Goal: Transaction & Acquisition: Purchase product/service

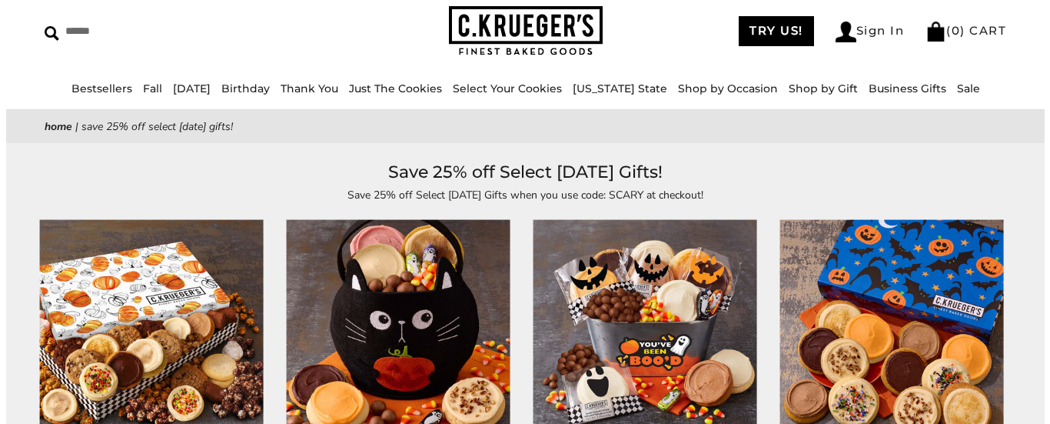
scroll to position [1, 0]
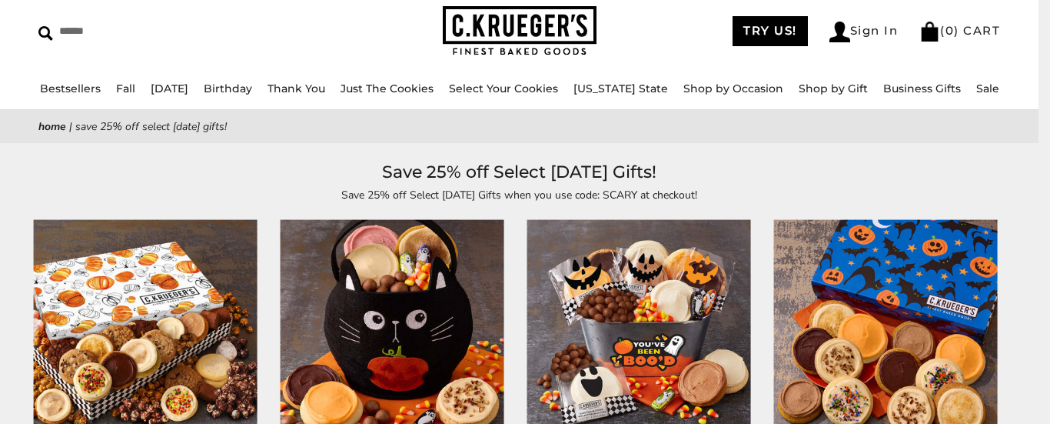
drag, startPoint x: 0, startPoint y: 0, endPoint x: 1049, endPoint y: 62, distance: 1051.1
click at [1038, 62] on html "Skip to content ****** Bestsellers Fall NEW! Cozy Autumn Fall Celebration Water…" at bounding box center [519, 211] width 1038 height 424
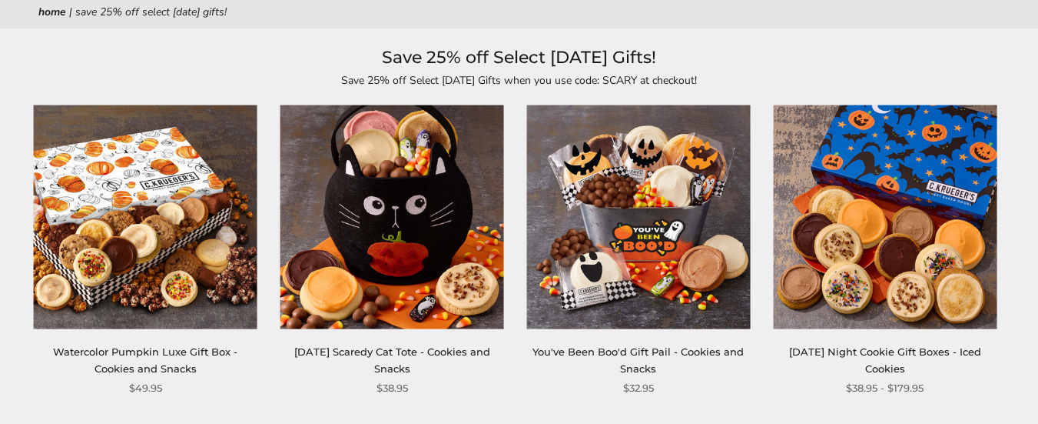
scroll to position [198, 0]
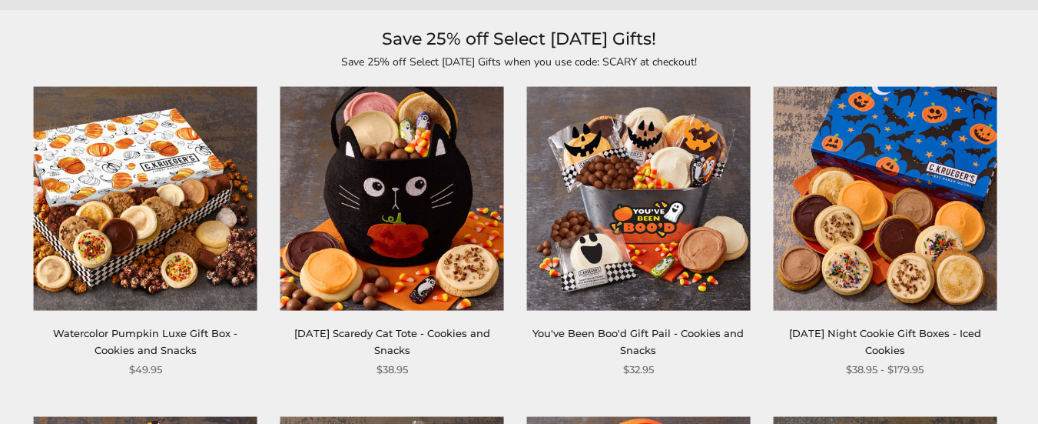
click at [662, 215] on img at bounding box center [639, 199] width 224 height 224
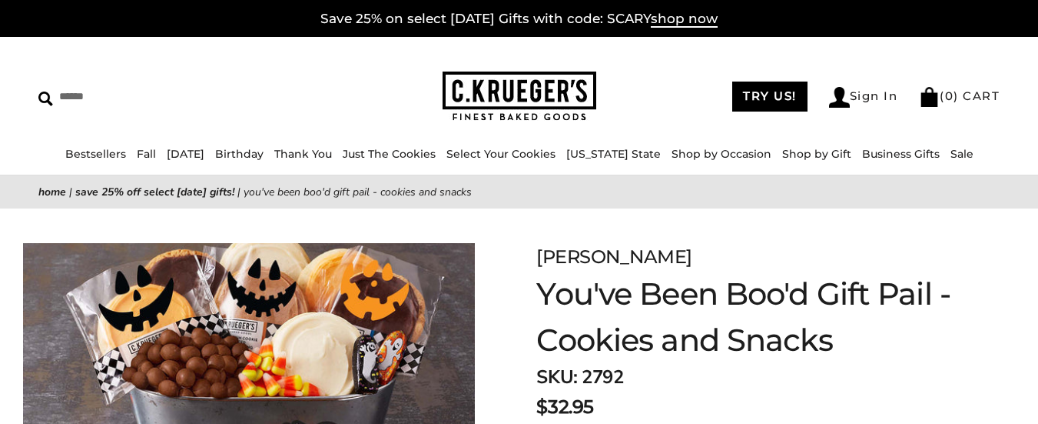
drag, startPoint x: 1049, startPoint y: 50, endPoint x: 1049, endPoint y: 31, distance: 19.2
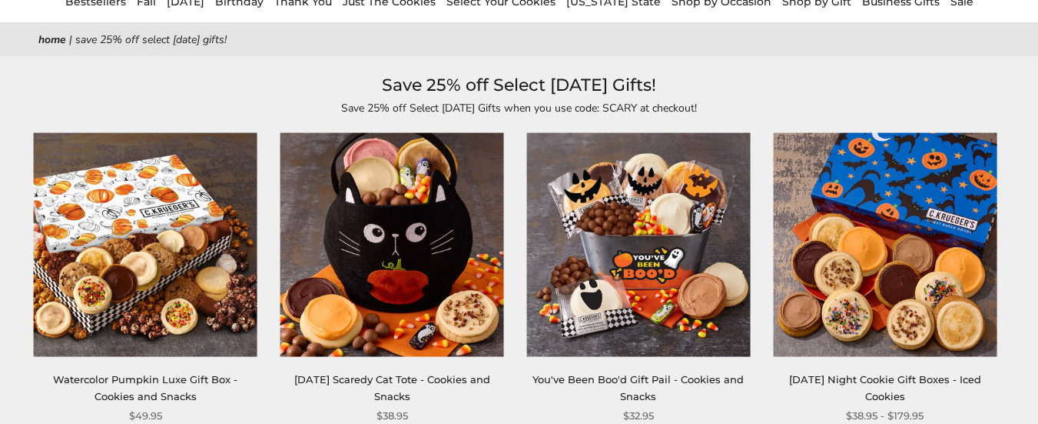
scroll to position [161, 0]
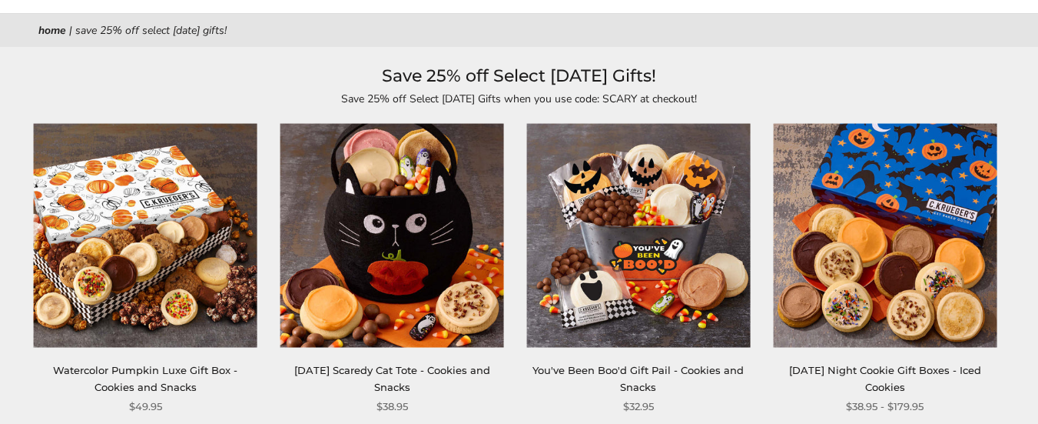
click at [676, 233] on img at bounding box center [639, 236] width 224 height 224
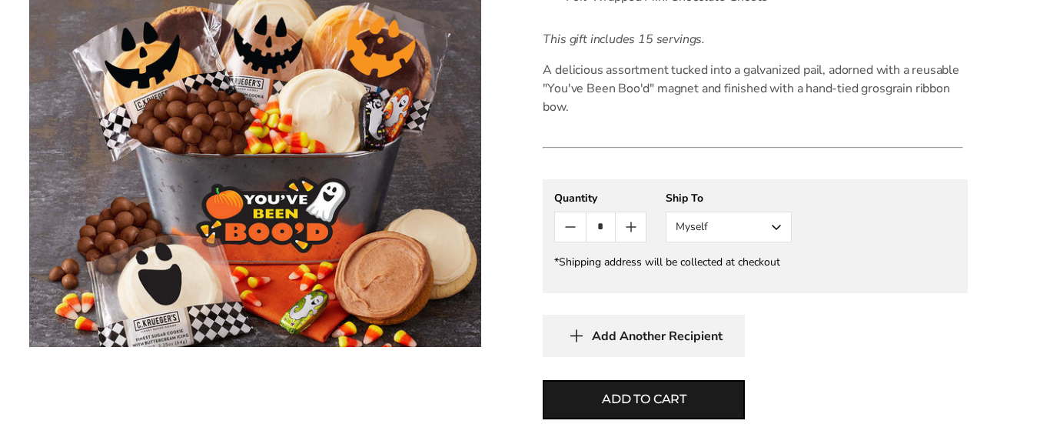
scroll to position [703, 0]
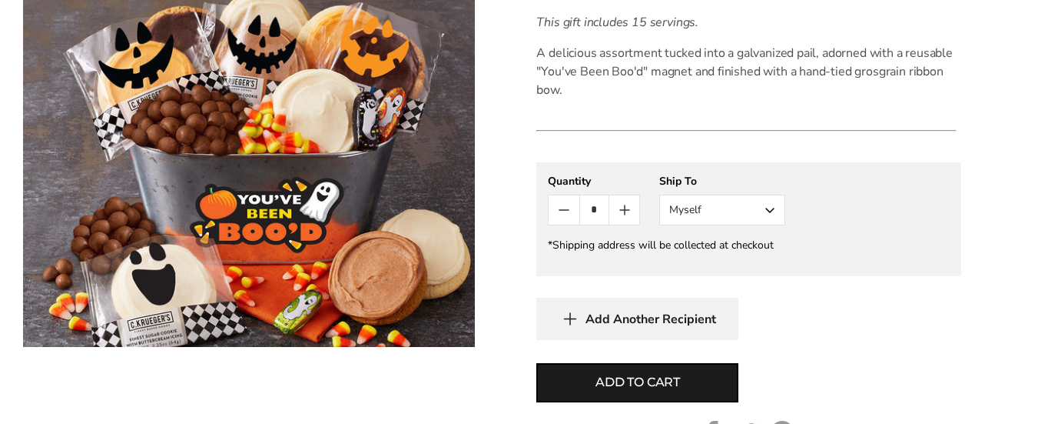
drag, startPoint x: 1049, startPoint y: 89, endPoint x: 1049, endPoint y: 250, distance: 160.7
click at [1038, 250] on html "Skip to content ****** Bestsellers Fall NEW! Cozy Autumn Fall Celebration Water…" at bounding box center [519, 163] width 1038 height 1733
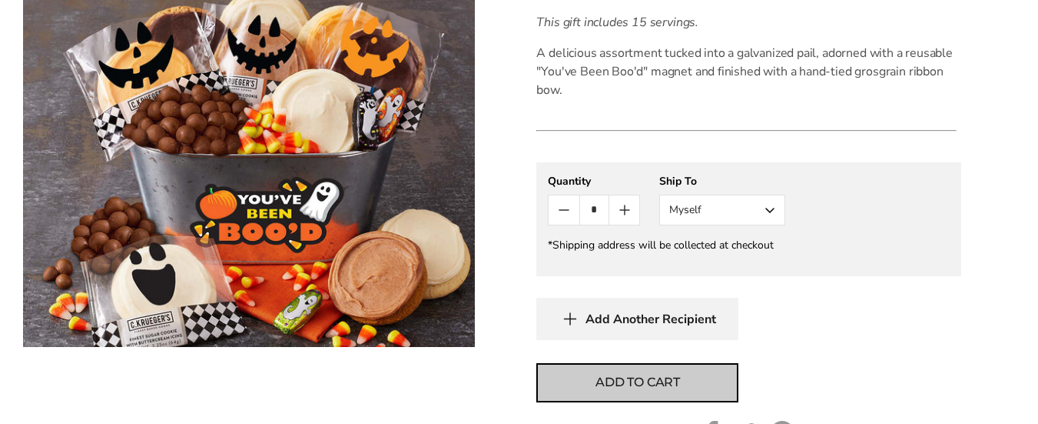
click at [701, 388] on button "Add to cart" at bounding box center [638, 382] width 202 height 39
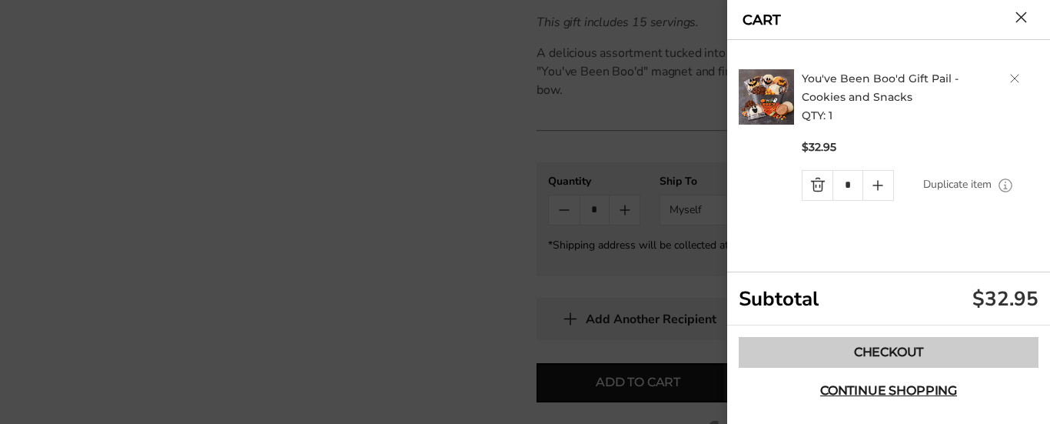
click at [905, 349] on link "Checkout" at bounding box center [889, 352] width 300 height 31
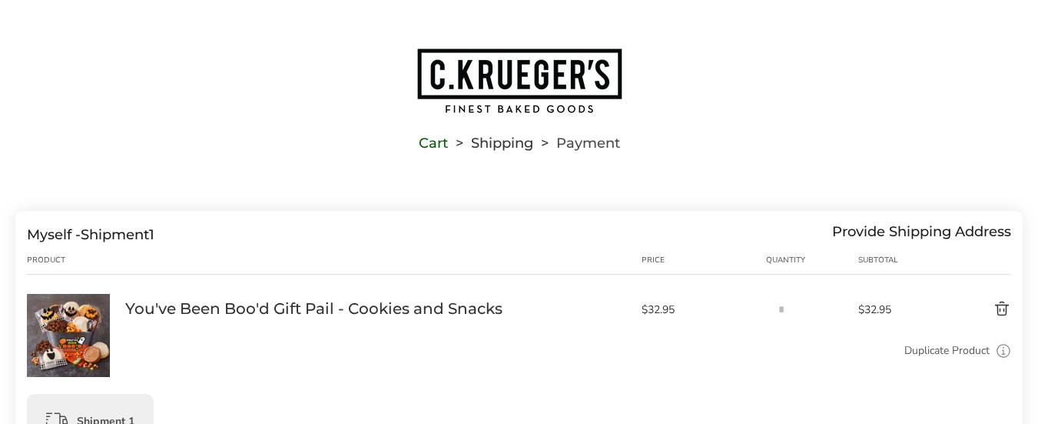
scroll to position [38, 0]
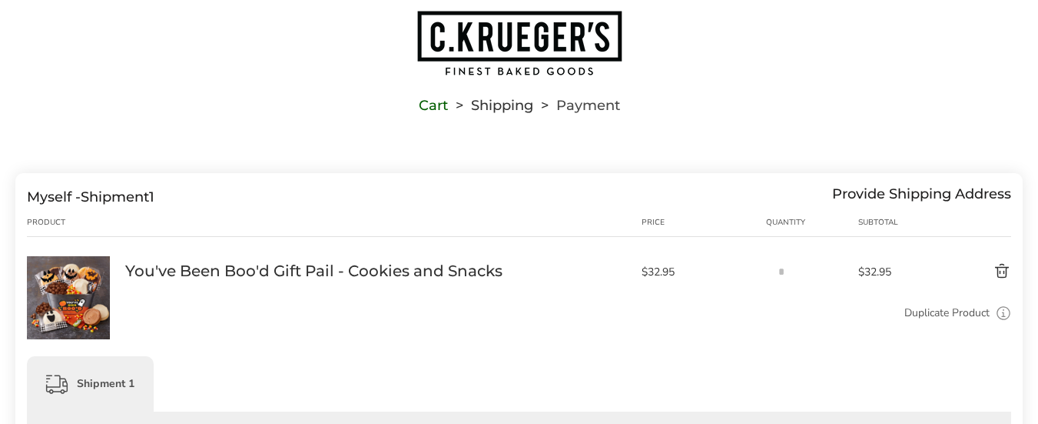
click at [995, 269] on button "Delete product" at bounding box center [970, 271] width 84 height 18
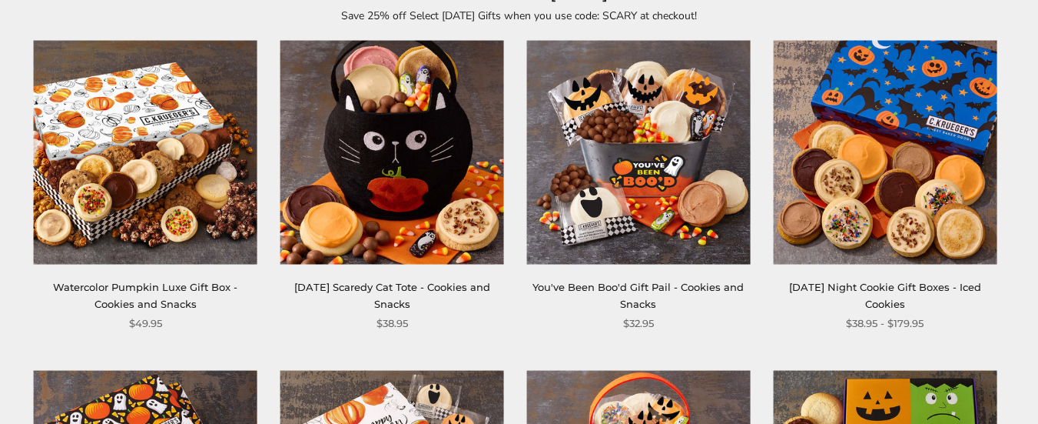
scroll to position [249, 0]
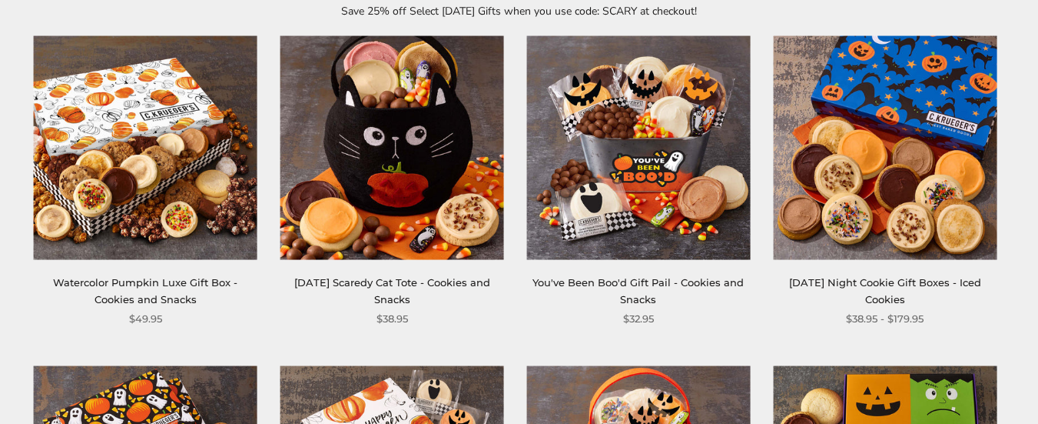
click at [630, 166] on img at bounding box center [639, 148] width 224 height 224
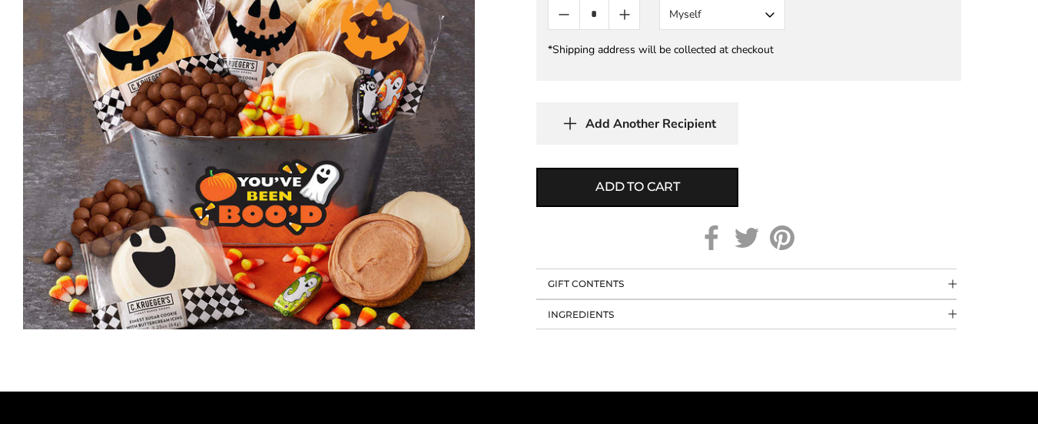
scroll to position [905, 0]
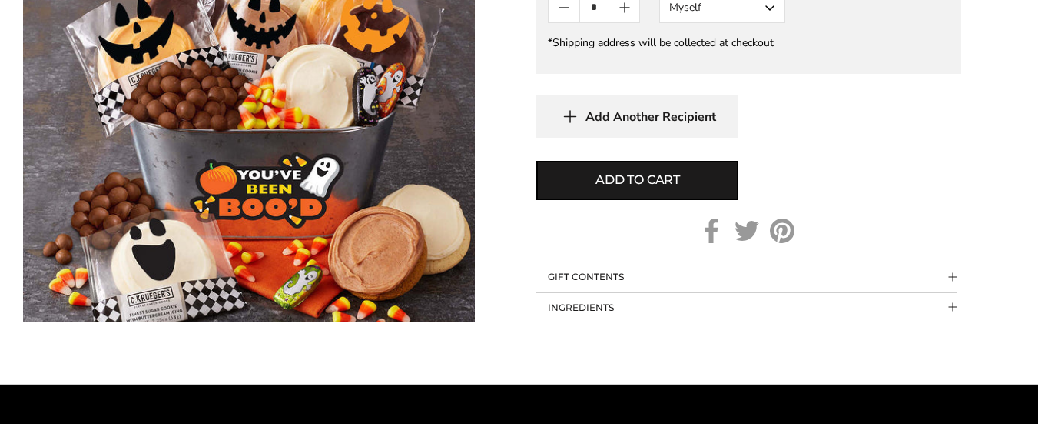
click at [949, 277] on span "Collapsible block button" at bounding box center [953, 276] width 8 height 8
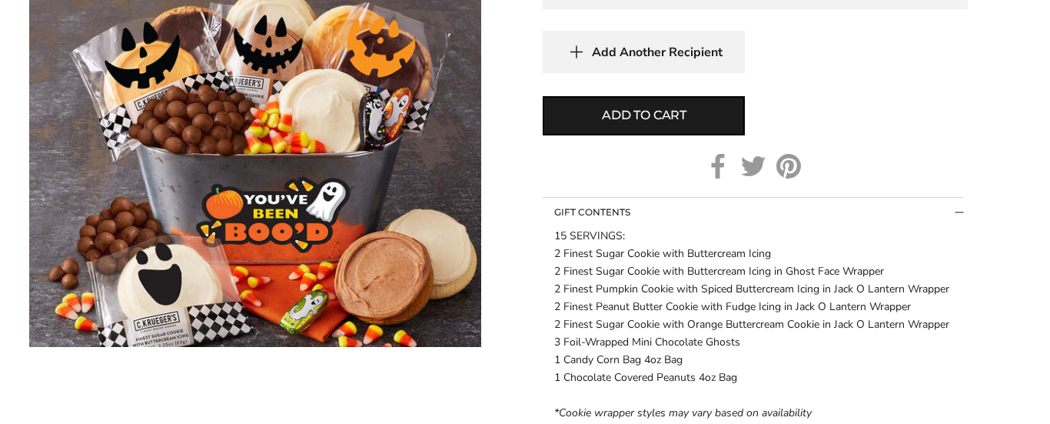
scroll to position [852, 0]
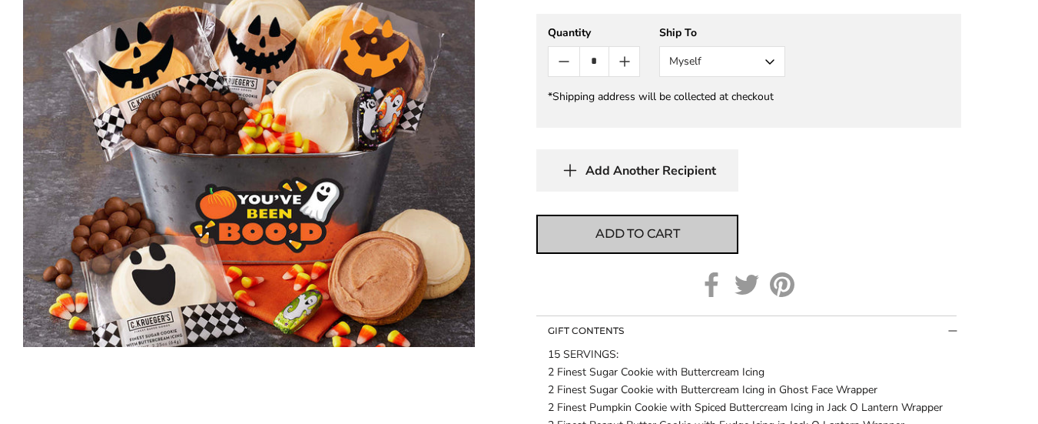
click at [702, 242] on button "Add to cart" at bounding box center [638, 233] width 202 height 39
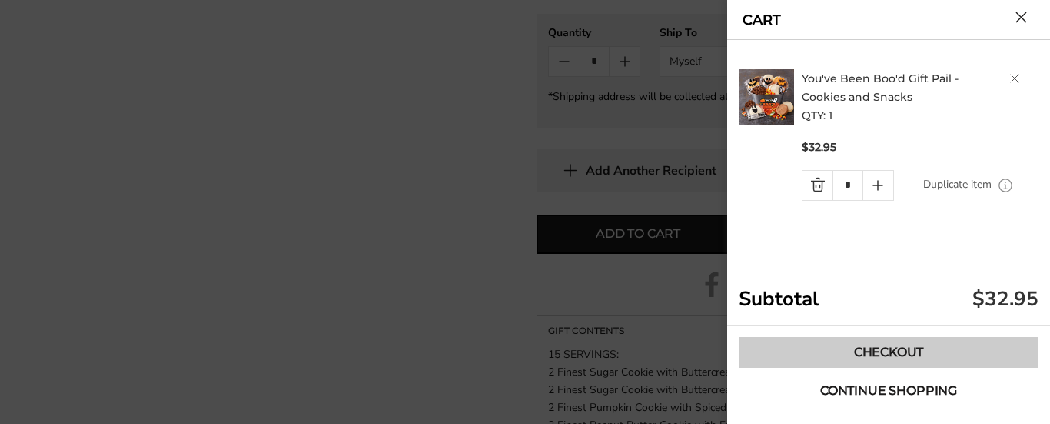
click at [914, 358] on link "Checkout" at bounding box center [889, 352] width 300 height 31
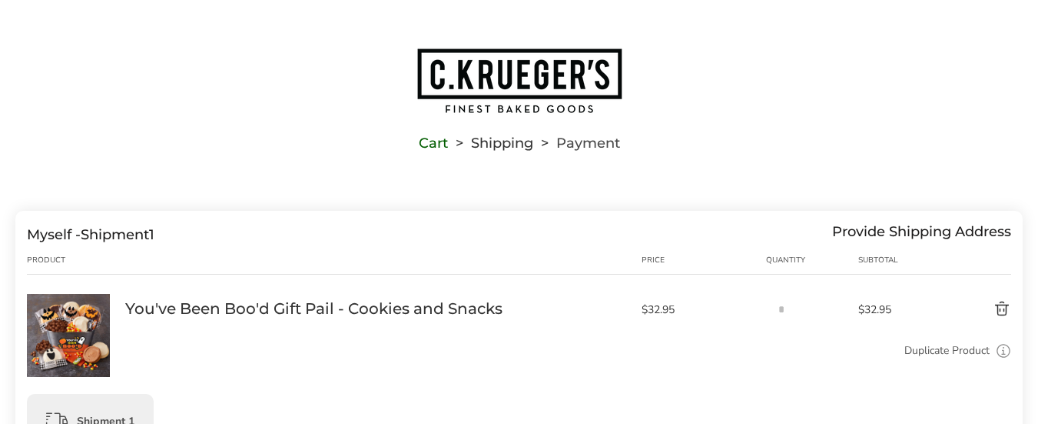
click at [1002, 311] on button "Delete product" at bounding box center [970, 309] width 84 height 18
